Goal: Task Accomplishment & Management: Manage account settings

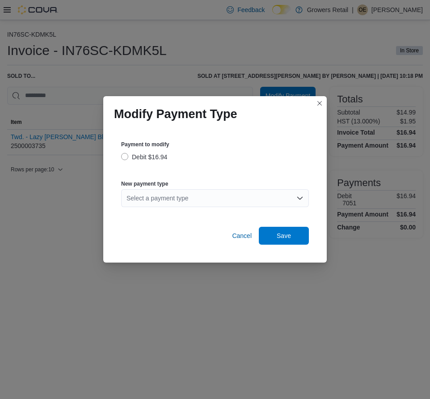
click at [243, 203] on div "Select a payment type" at bounding box center [215, 198] width 188 height 18
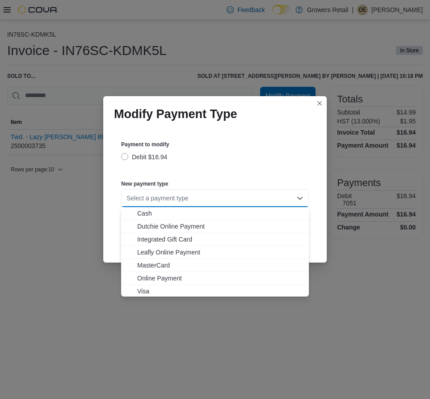
click at [241, 194] on div "Select a payment type Combo box. Selected. Combo box input. Select a payment ty…" at bounding box center [215, 198] width 188 height 18
click at [151, 289] on span "Visa" at bounding box center [220, 291] width 166 height 9
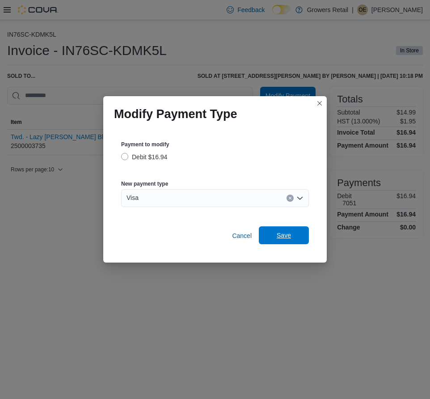
click at [275, 231] on span "Save" at bounding box center [283, 235] width 39 height 18
click at [176, 199] on div "Select a payment type" at bounding box center [215, 198] width 188 height 18
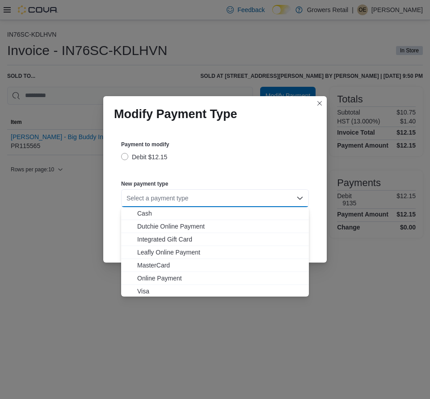
click at [147, 297] on div "Modify Payment Type Payment to modify Debit $12.15 New payment type Select a pa…" at bounding box center [215, 199] width 430 height 399
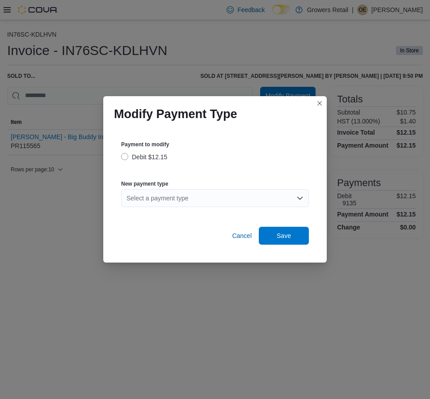
click at [215, 199] on div "Select a payment type" at bounding box center [215, 198] width 188 height 18
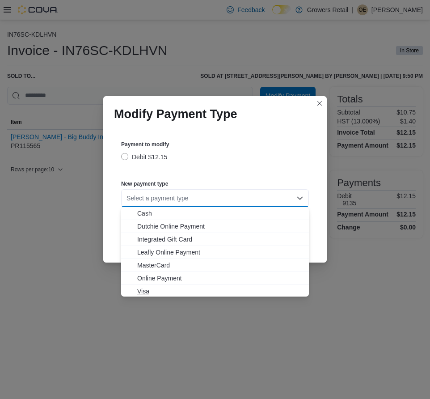
click at [144, 292] on span "Visa" at bounding box center [220, 291] width 166 height 9
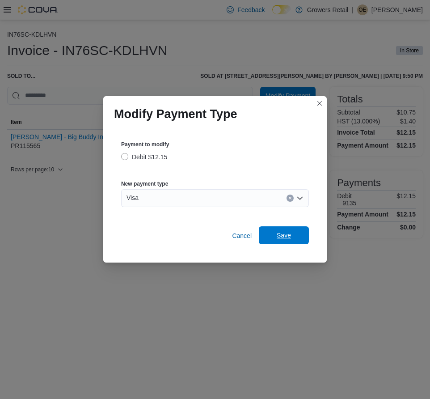
click at [265, 238] on span "Save" at bounding box center [283, 235] width 39 height 18
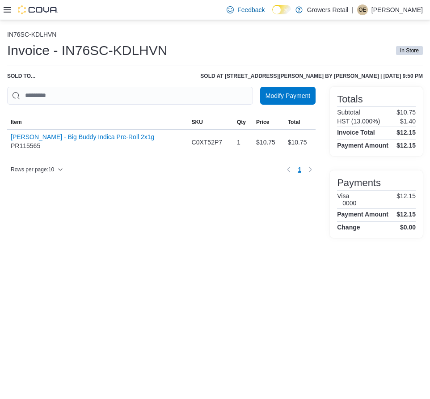
click at [395, 8] on p "[PERSON_NAME]" at bounding box center [397, 9] width 51 height 11
